Goal: Check status: Check status

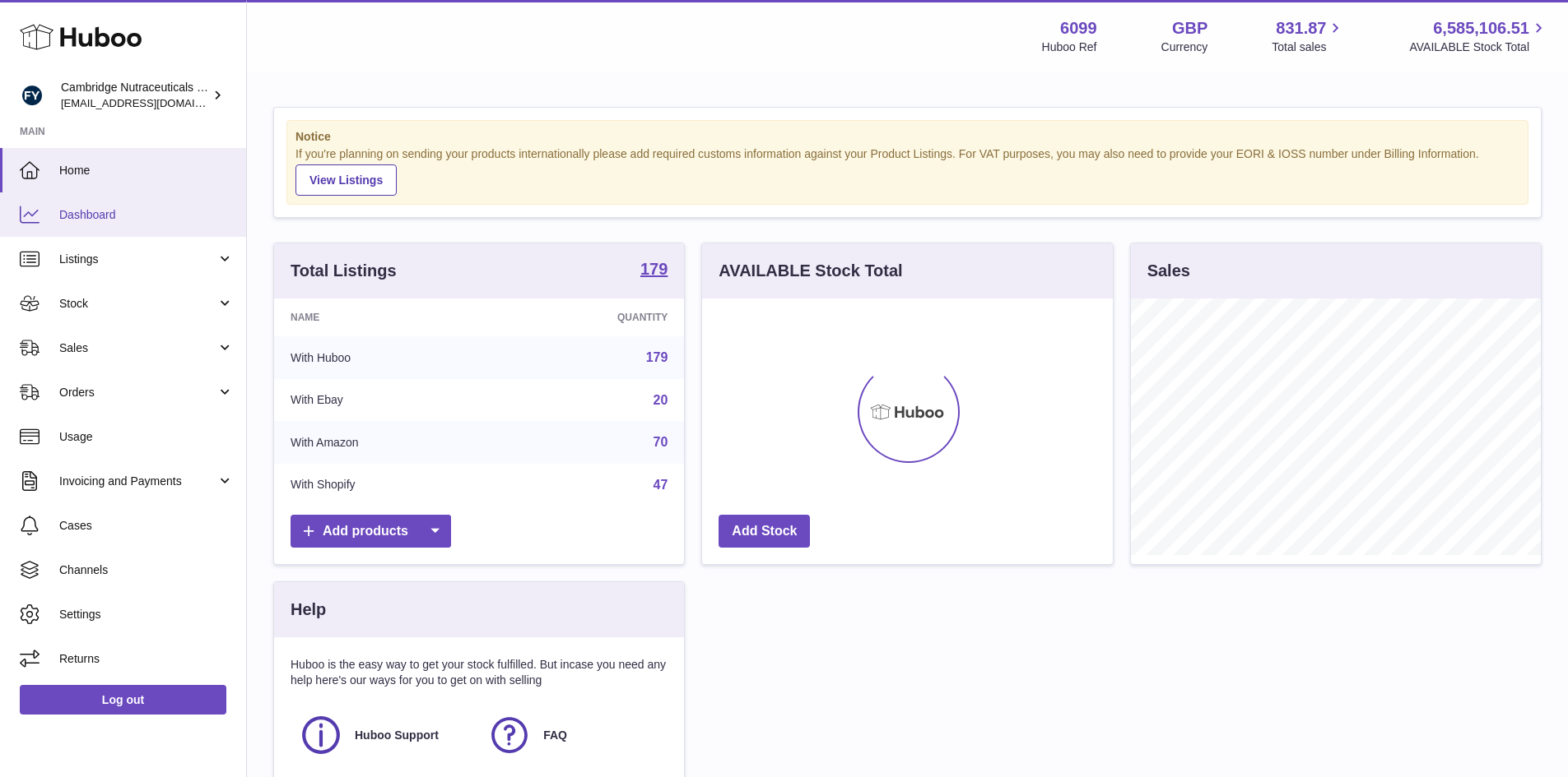
scroll to position [257, 411]
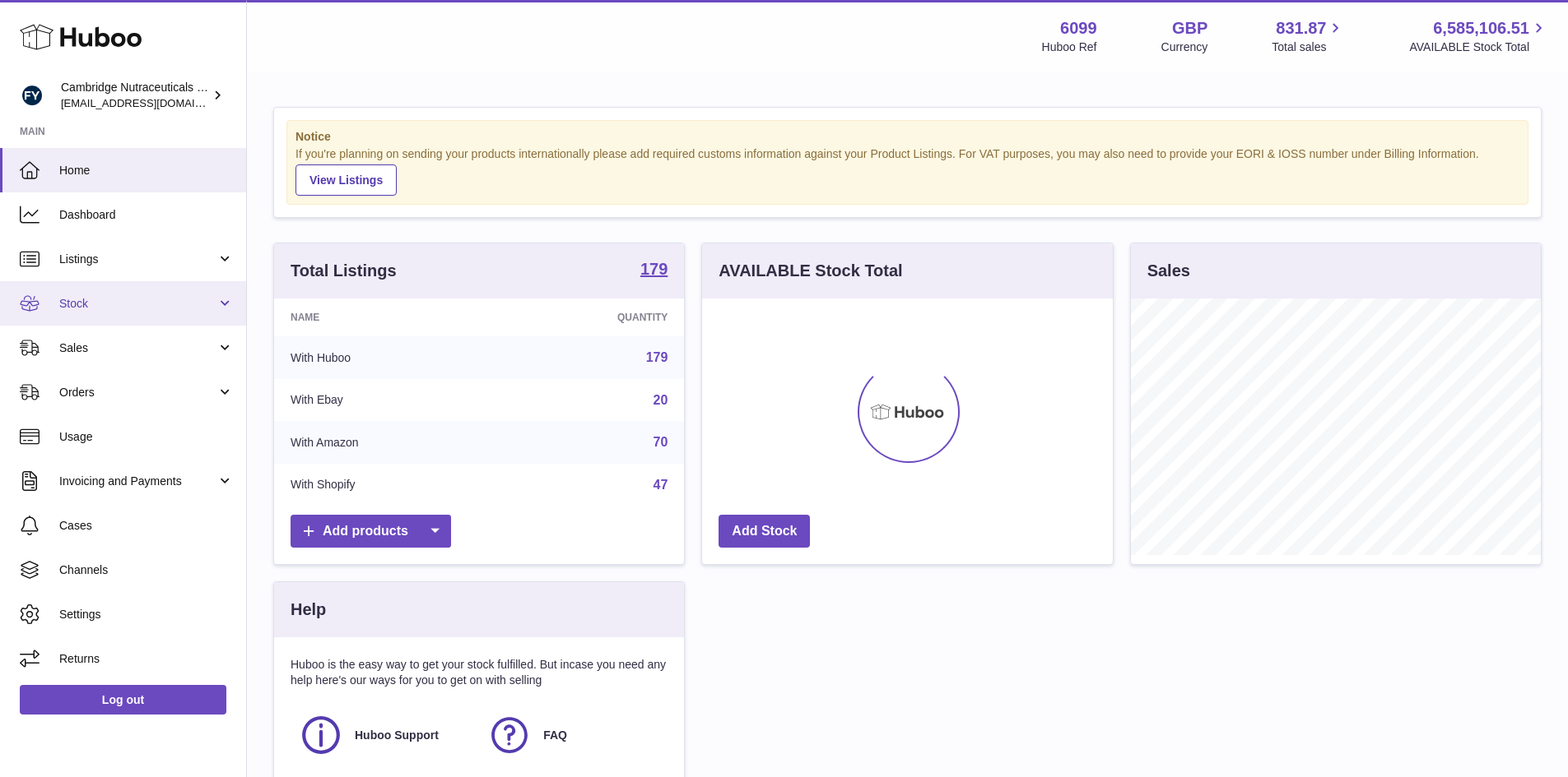
click at [63, 307] on span "Stock" at bounding box center [137, 303] width 157 height 16
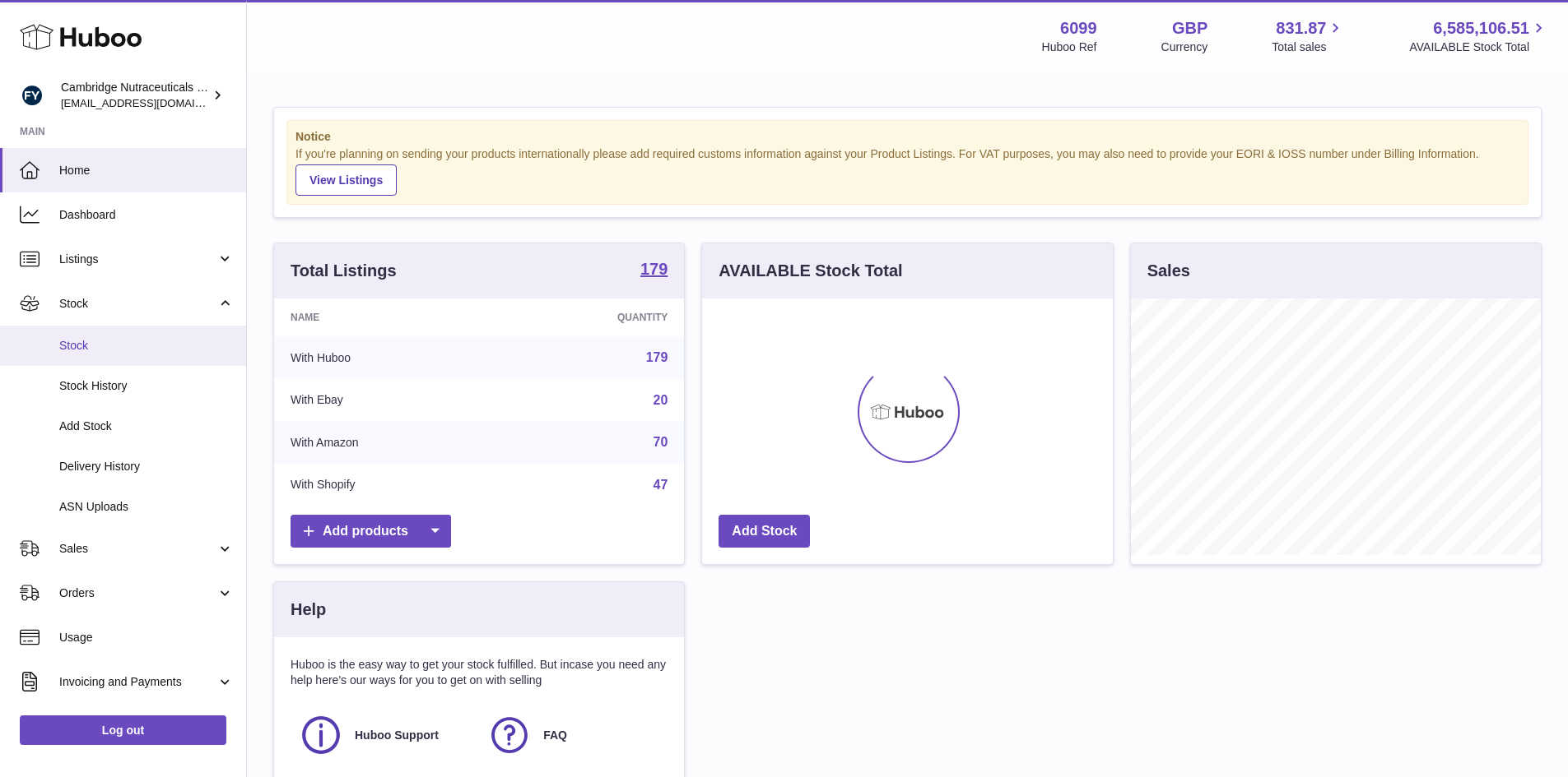
click at [60, 346] on span "Stock" at bounding box center [146, 346] width 175 height 16
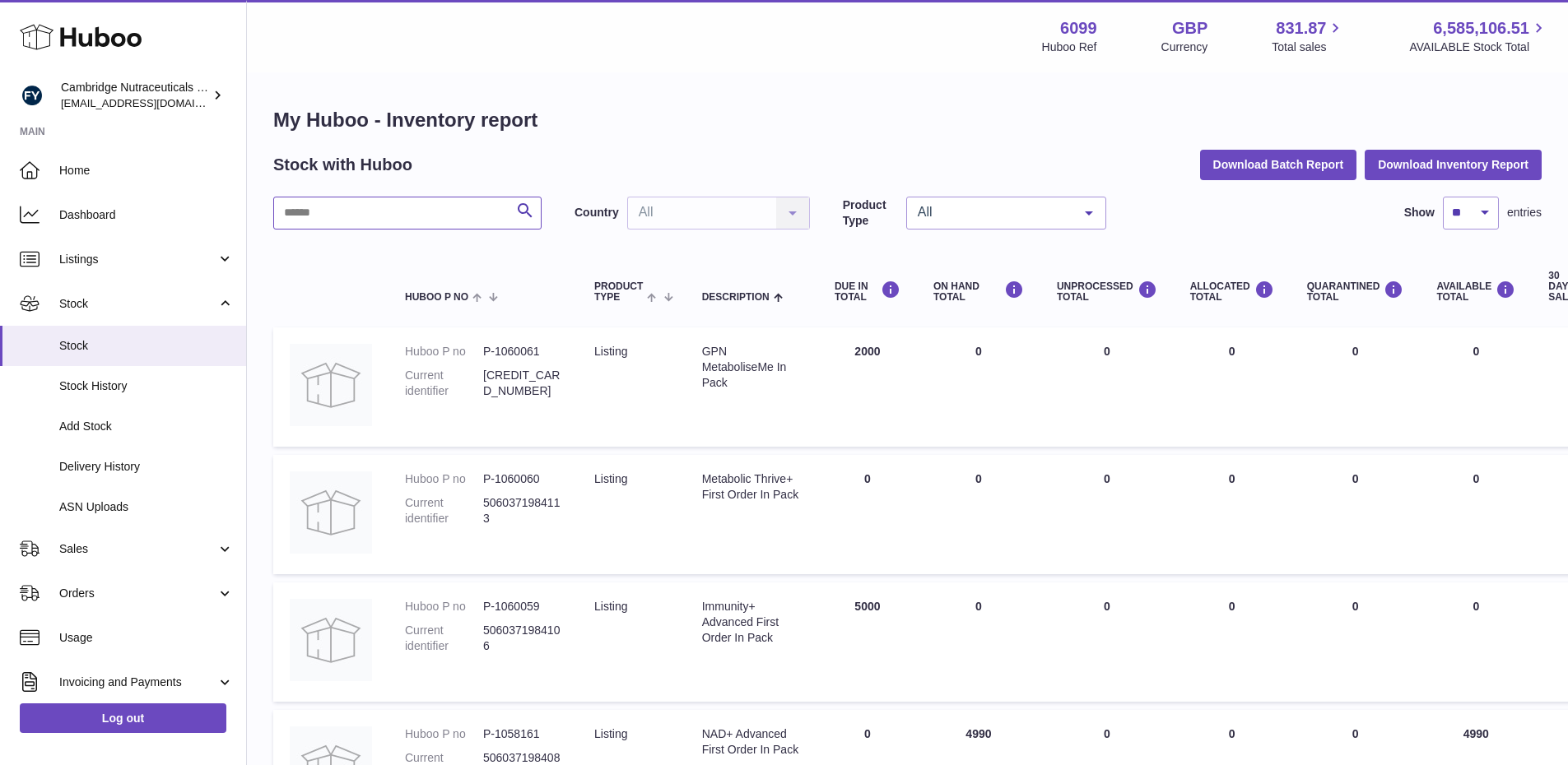
click at [360, 210] on input "text" at bounding box center [407, 212] width 268 height 33
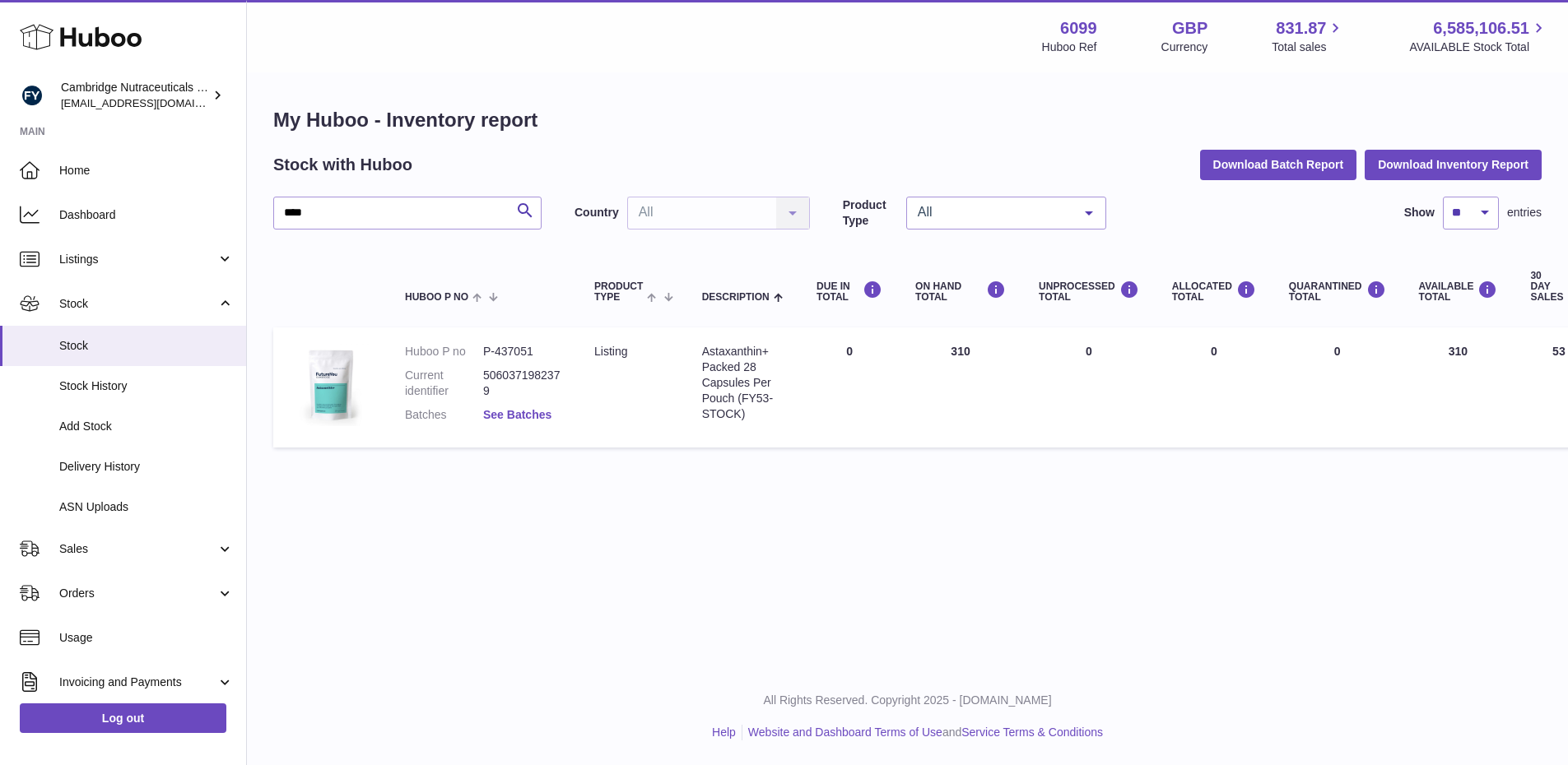
click at [528, 412] on link "See Batches" at bounding box center [517, 415] width 68 height 13
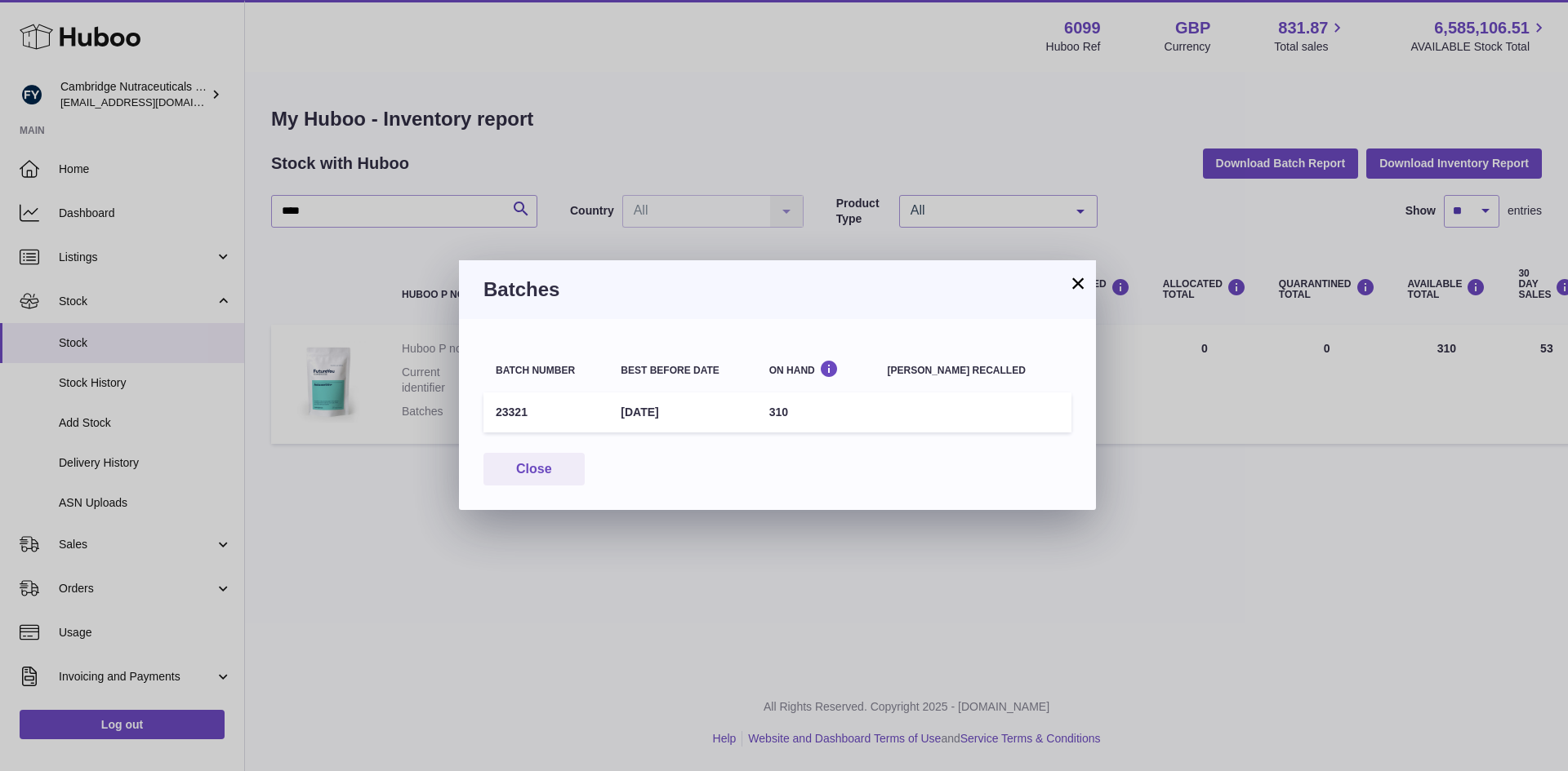
click at [1079, 283] on button "×" at bounding box center [1078, 283] width 19 height 19
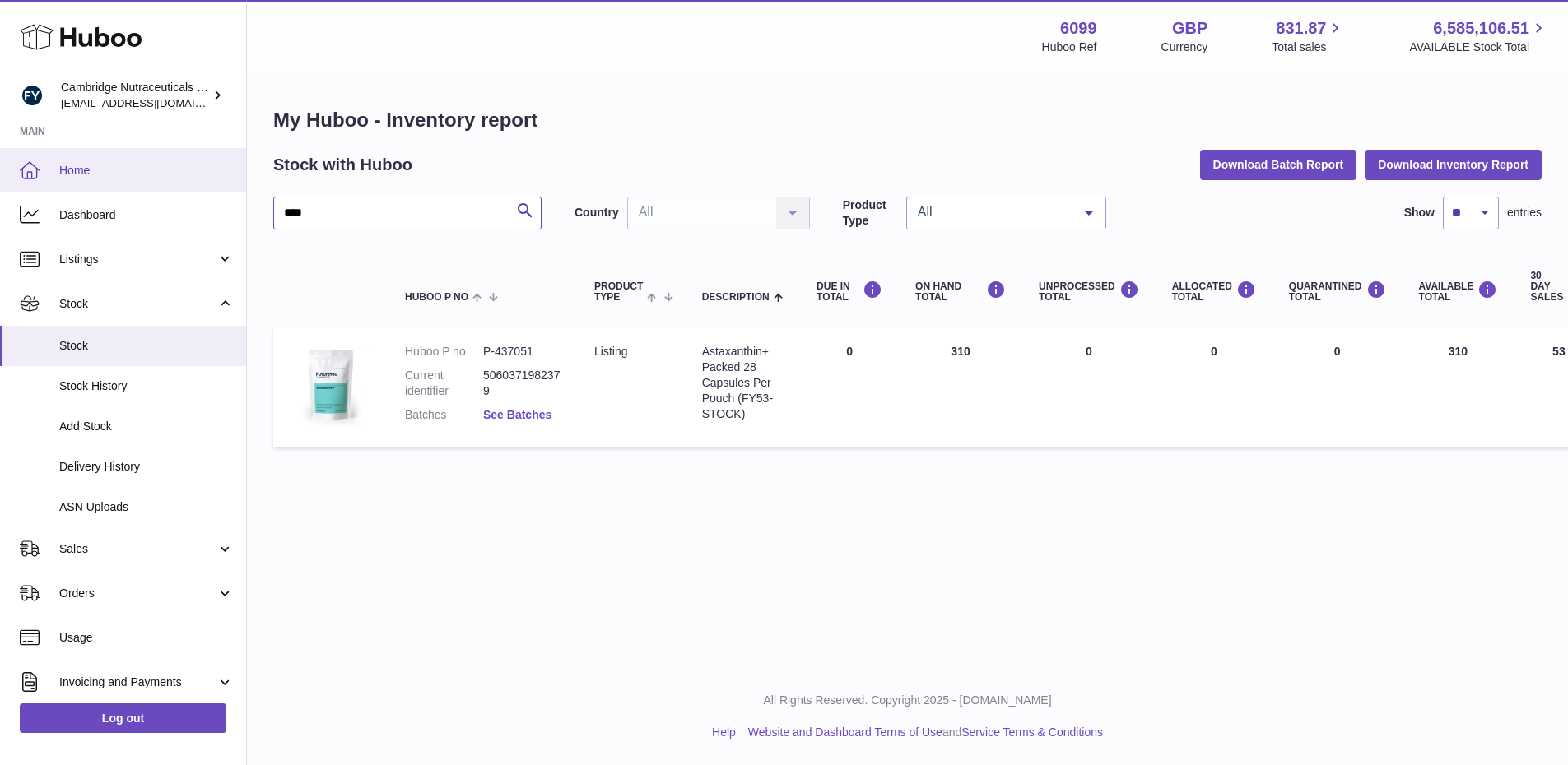
drag, startPoint x: 346, startPoint y: 216, endPoint x: 166, endPoint y: 185, distance: 182.6
click at [166, 185] on div "Huboo Cambridge Nutraceuticals Ltd [EMAIL_ADDRESS][DOMAIN_NAME] Main Home Dashb…" at bounding box center [784, 382] width 1568 height 765
type input "****"
click at [504, 415] on link "See Batches" at bounding box center [517, 415] width 68 height 13
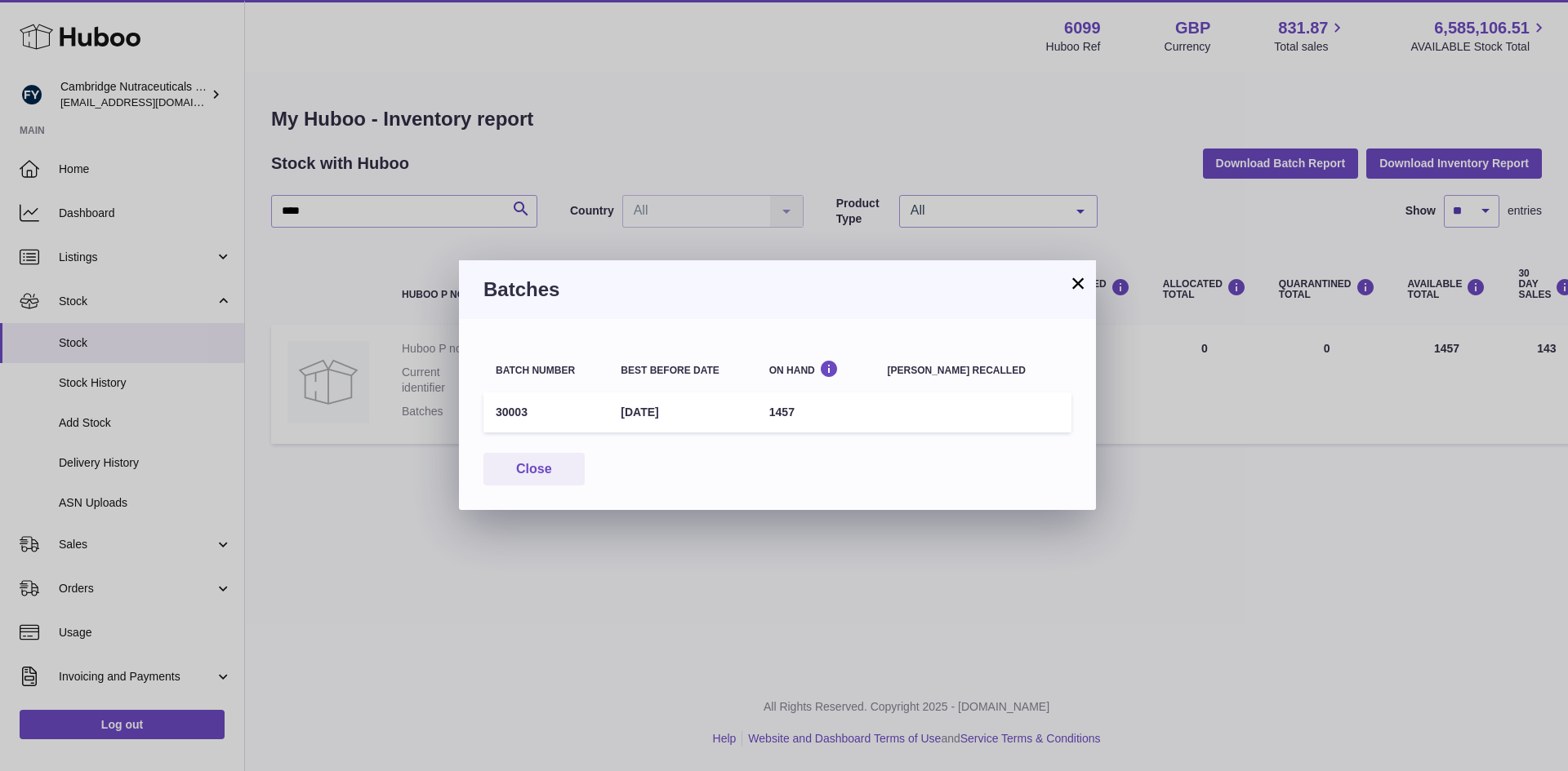
click at [1082, 283] on button "×" at bounding box center [1078, 283] width 19 height 19
